Goal: Navigation & Orientation: Go to known website

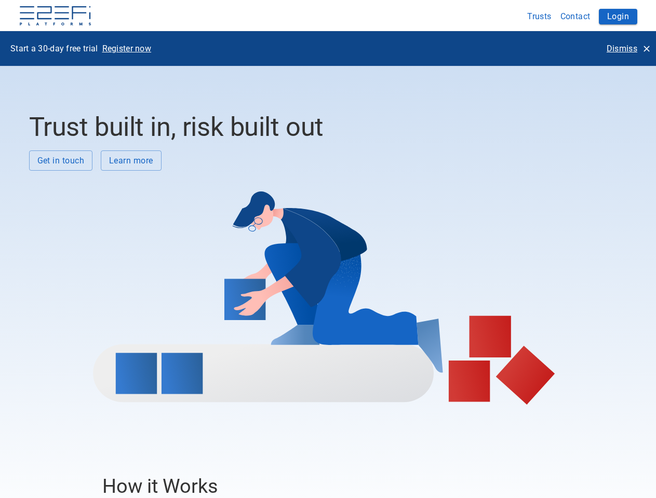
click at [328, 249] on div at bounding box center [324, 288] width 590 height 234
click at [55, 17] on img at bounding box center [55, 16] width 73 height 21
click at [539, 16] on button "Trusts" at bounding box center [539, 16] width 33 height 20
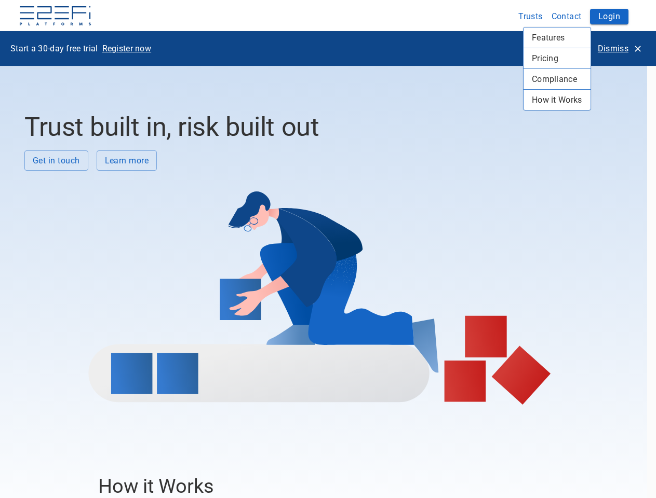
click at [575, 16] on div at bounding box center [328, 249] width 656 height 498
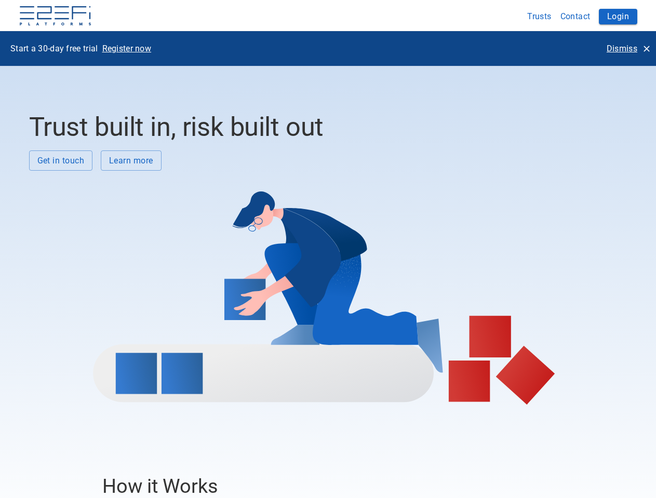
click at [618, 17] on button "Login" at bounding box center [618, 17] width 38 height 16
click at [127, 48] on p "Register now" at bounding box center [126, 49] width 49 height 12
click at [628, 48] on p "Dismiss" at bounding box center [621, 49] width 31 height 12
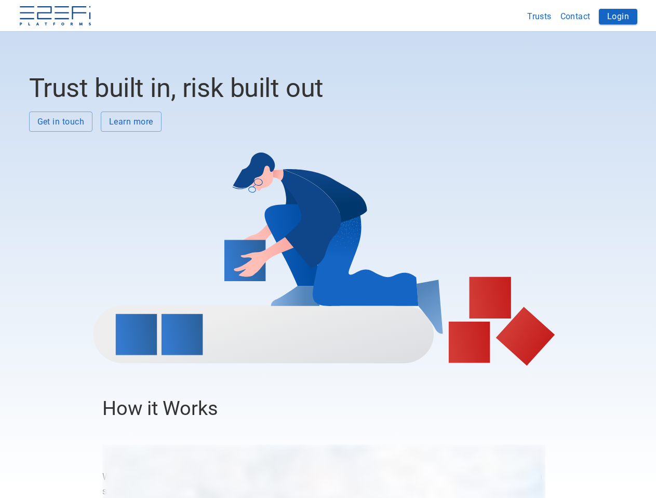
click at [61, 160] on div at bounding box center [324, 249] width 590 height 234
click at [131, 160] on div at bounding box center [324, 249] width 590 height 234
